Goal: Information Seeking & Learning: Learn about a topic

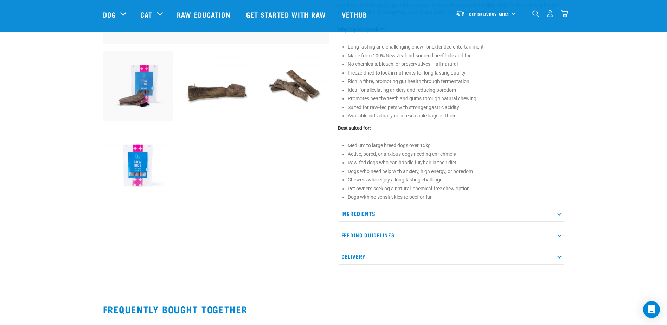
scroll to position [246, 0]
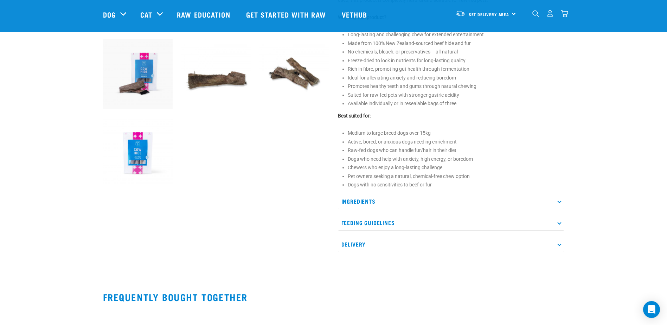
click at [556, 200] on p "Ingredients" at bounding box center [451, 201] width 226 height 16
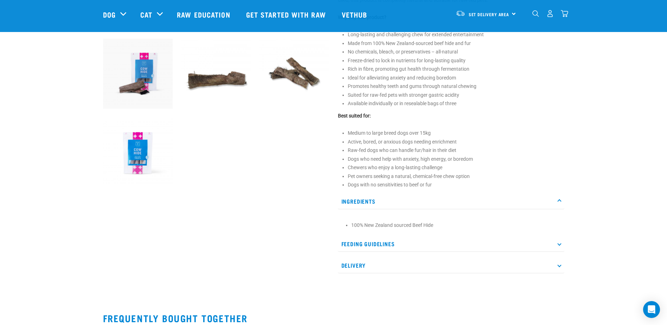
click at [561, 201] on icon at bounding box center [559, 201] width 4 height 4
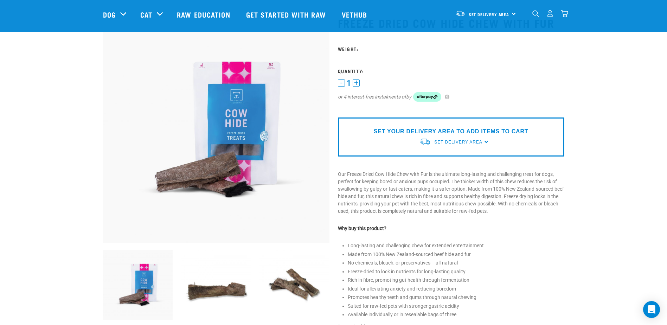
scroll to position [0, 0]
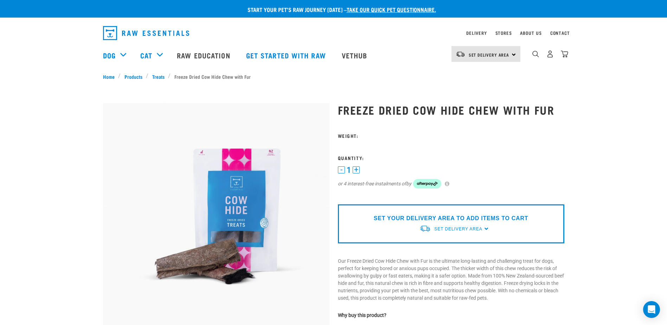
click at [529, 29] on div "About Us" at bounding box center [530, 33] width 21 height 8
click at [529, 32] on link "About Us" at bounding box center [530, 33] width 21 height 2
click at [535, 34] on link "About Us" at bounding box center [530, 33] width 21 height 2
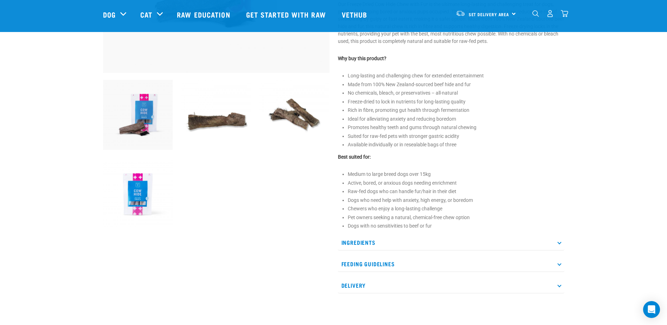
scroll to position [211, 0]
